Goal: Share content

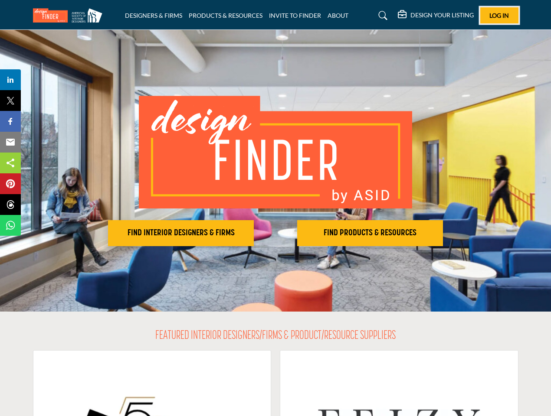
click at [499, 15] on span "Log In" at bounding box center [499, 15] width 20 height 7
click at [181, 233] on h2 "FIND INTERIOR DESIGNERS & FIRMS" at bounding box center [181, 233] width 140 height 10
click at [370, 233] on h2 "FIND PRODUCTS & RESOURCES" at bounding box center [370, 233] width 140 height 10
click at [10, 80] on span "Share" at bounding box center [14, 80] width 25 height 10
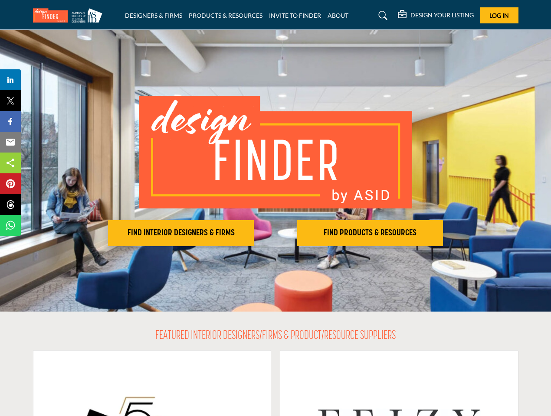
click at [10, 101] on span "Tweet" at bounding box center [14, 100] width 25 height 10
click at [10, 121] on span "Share" at bounding box center [14, 121] width 25 height 10
click at [10, 142] on span "Email" at bounding box center [14, 142] width 24 height 10
click at [10, 163] on span "Share" at bounding box center [14, 163] width 25 height 10
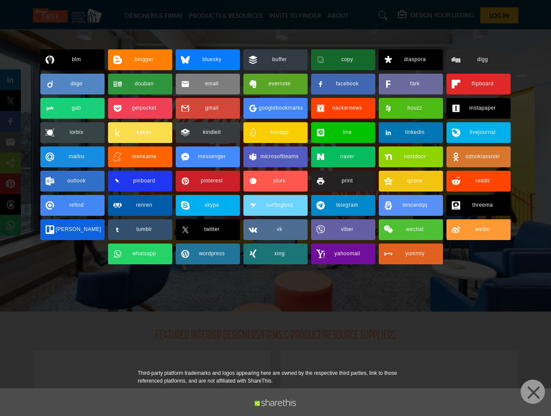
click at [10, 184] on span "Pin" at bounding box center [10, 184] width 16 height 10
